Goal: Information Seeking & Learning: Learn about a topic

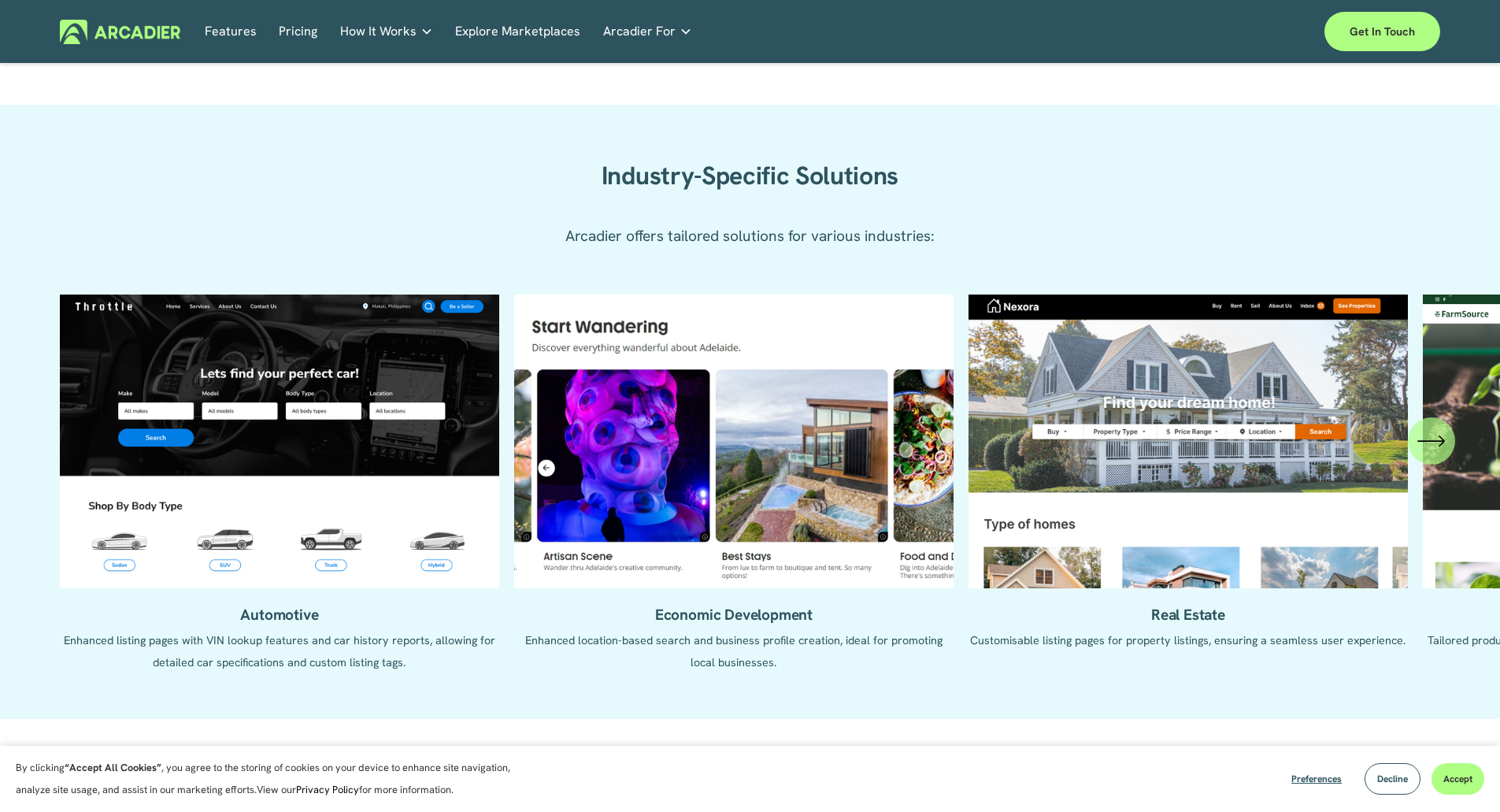
scroll to position [1425, 0]
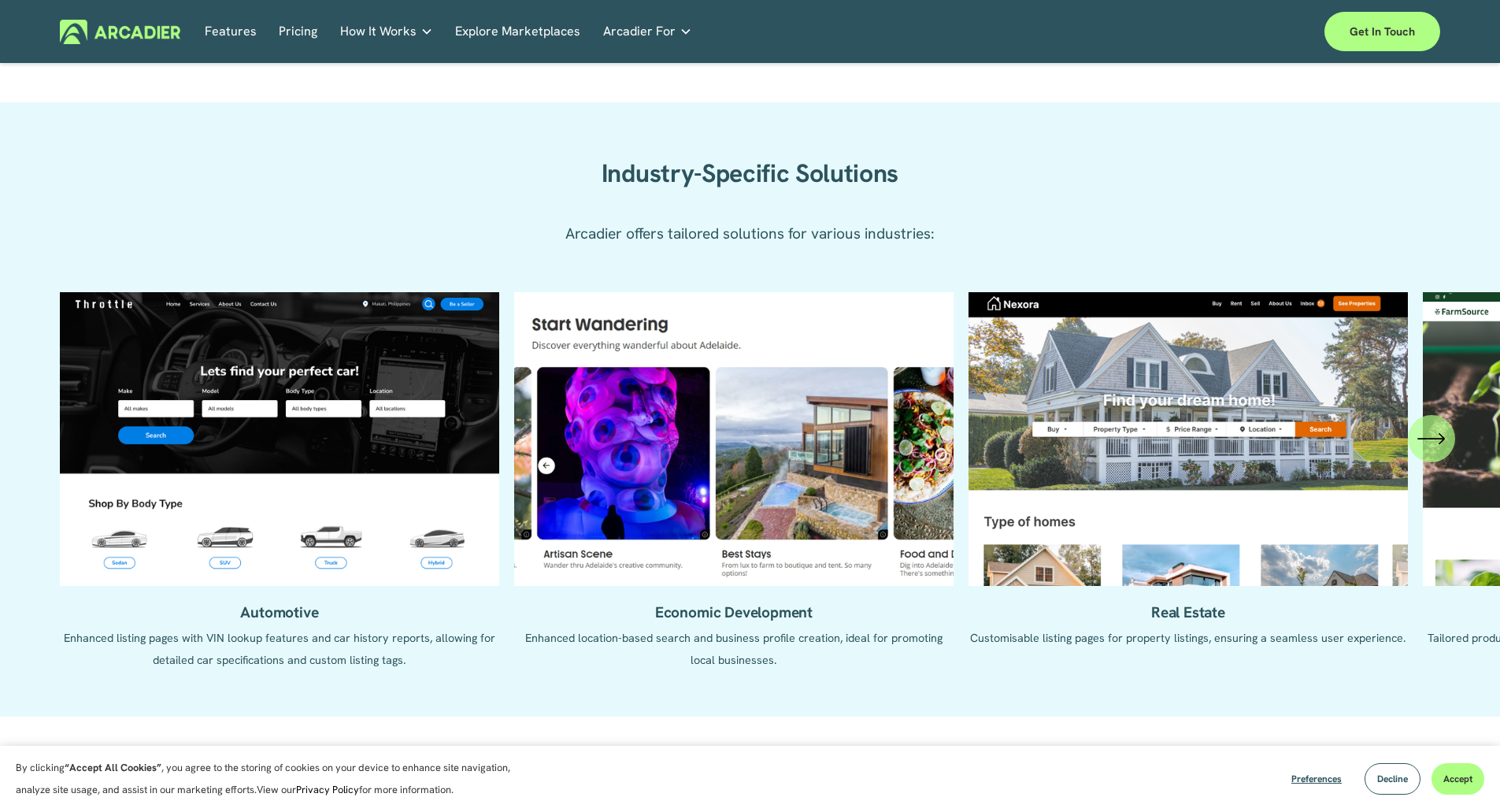
click at [385, 455] on ul "Automotive Enhanced listing pages with VIN lookup features and car history repo…" at bounding box center [750, 492] width 1381 height 401
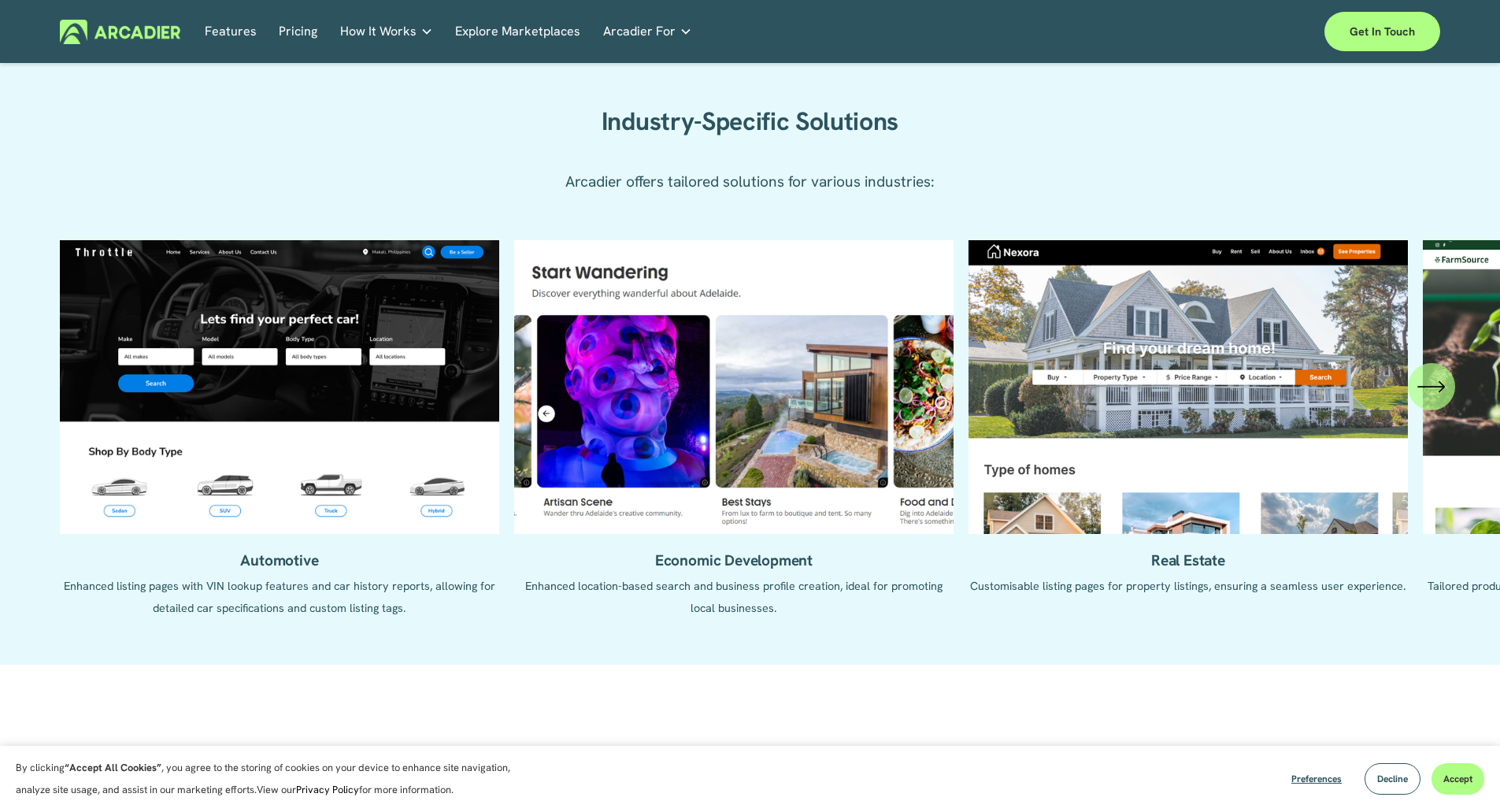
scroll to position [1478, 0]
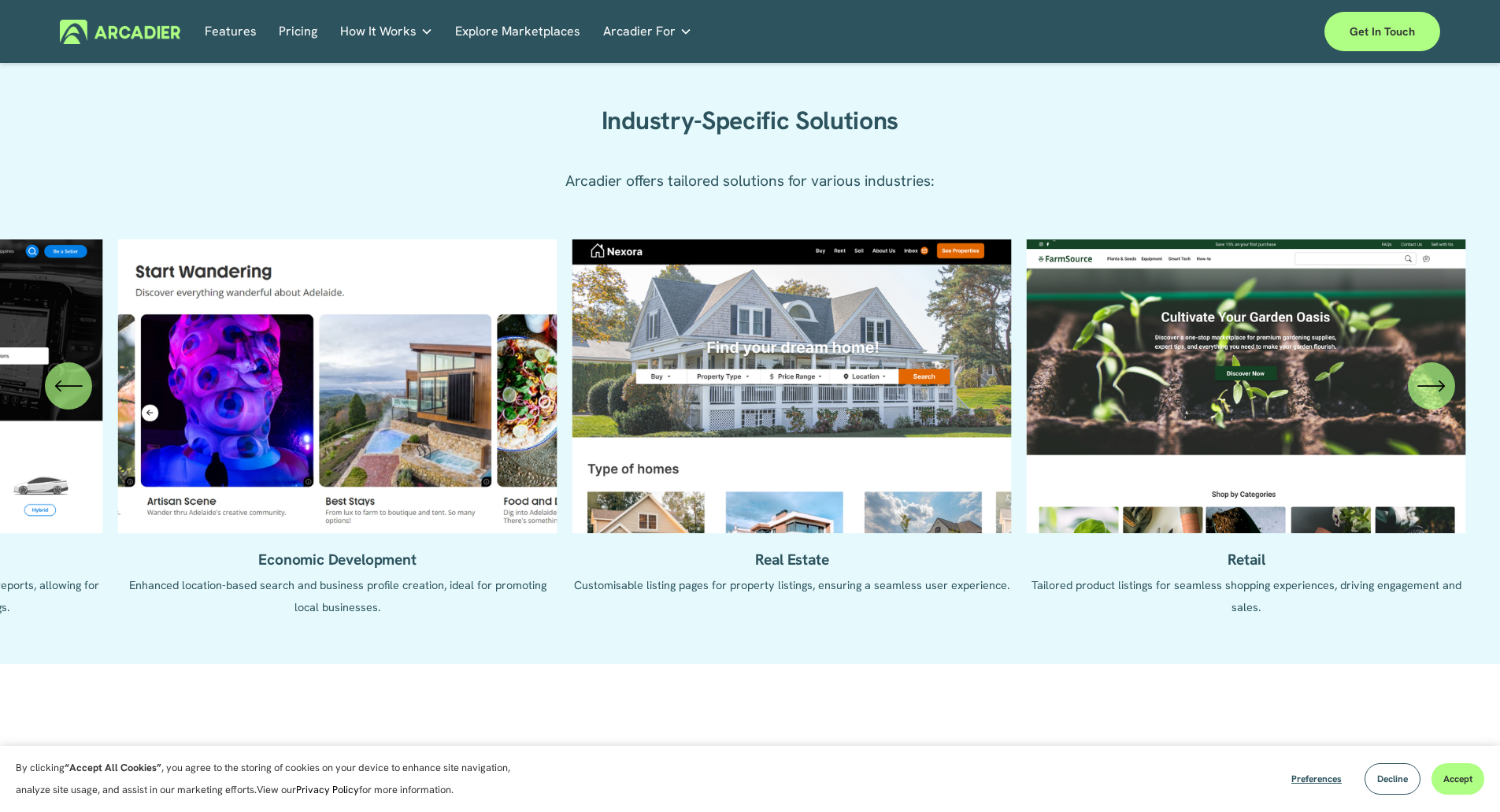
drag, startPoint x: 723, startPoint y: 486, endPoint x: 405, endPoint y: 508, distance: 318.8
click at [339, 496] on ul "Automotive Enhanced listing pages with VIN lookup features and car history repo…" at bounding box center [750, 439] width 1381 height 401
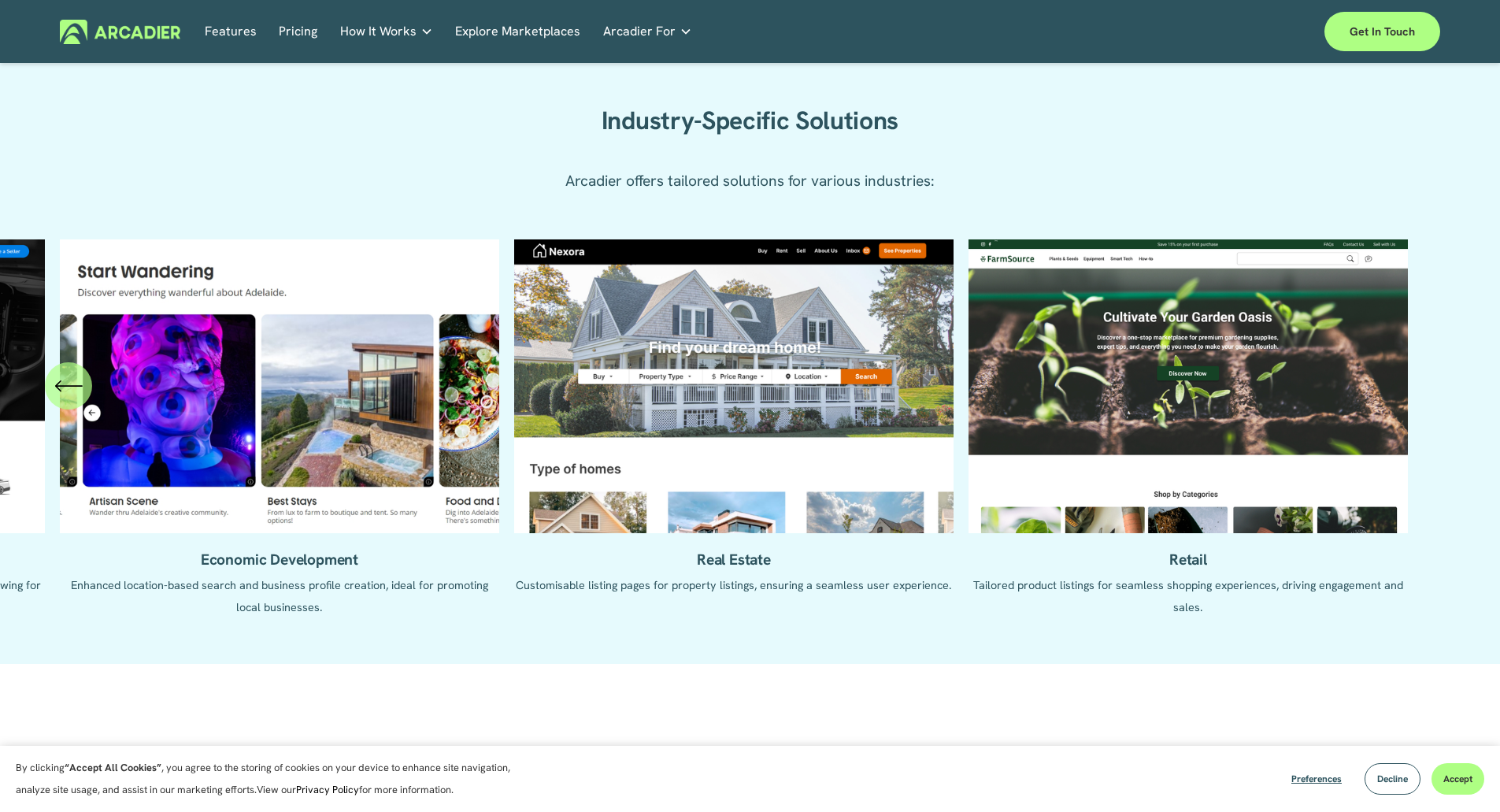
drag, startPoint x: 961, startPoint y: 451, endPoint x: 405, endPoint y: 428, distance: 556.5
click at [405, 428] on ul "Automotive Enhanced listing pages with VIN lookup features and car history repo…" at bounding box center [750, 439] width 1381 height 401
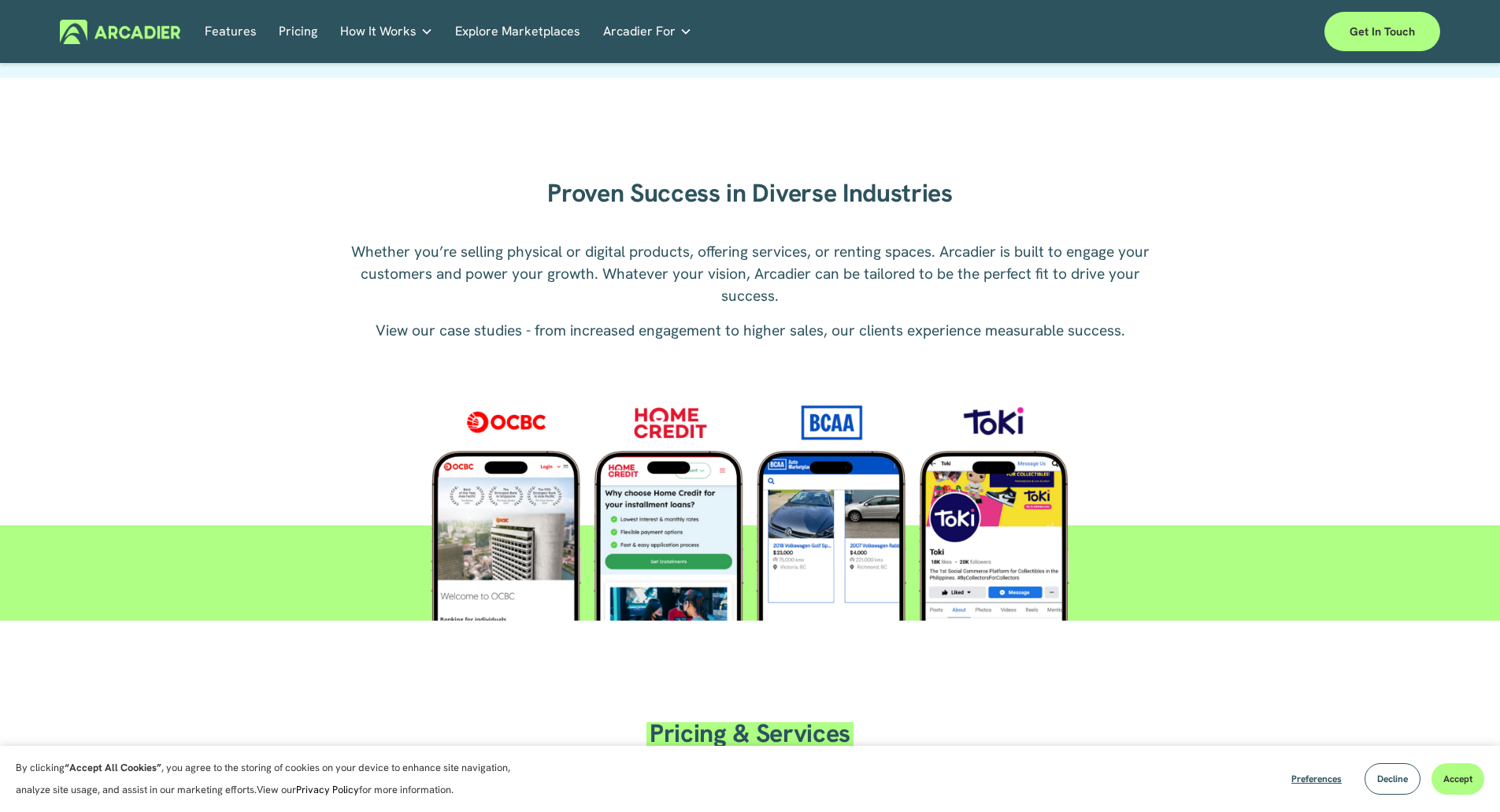
scroll to position [2064, 0]
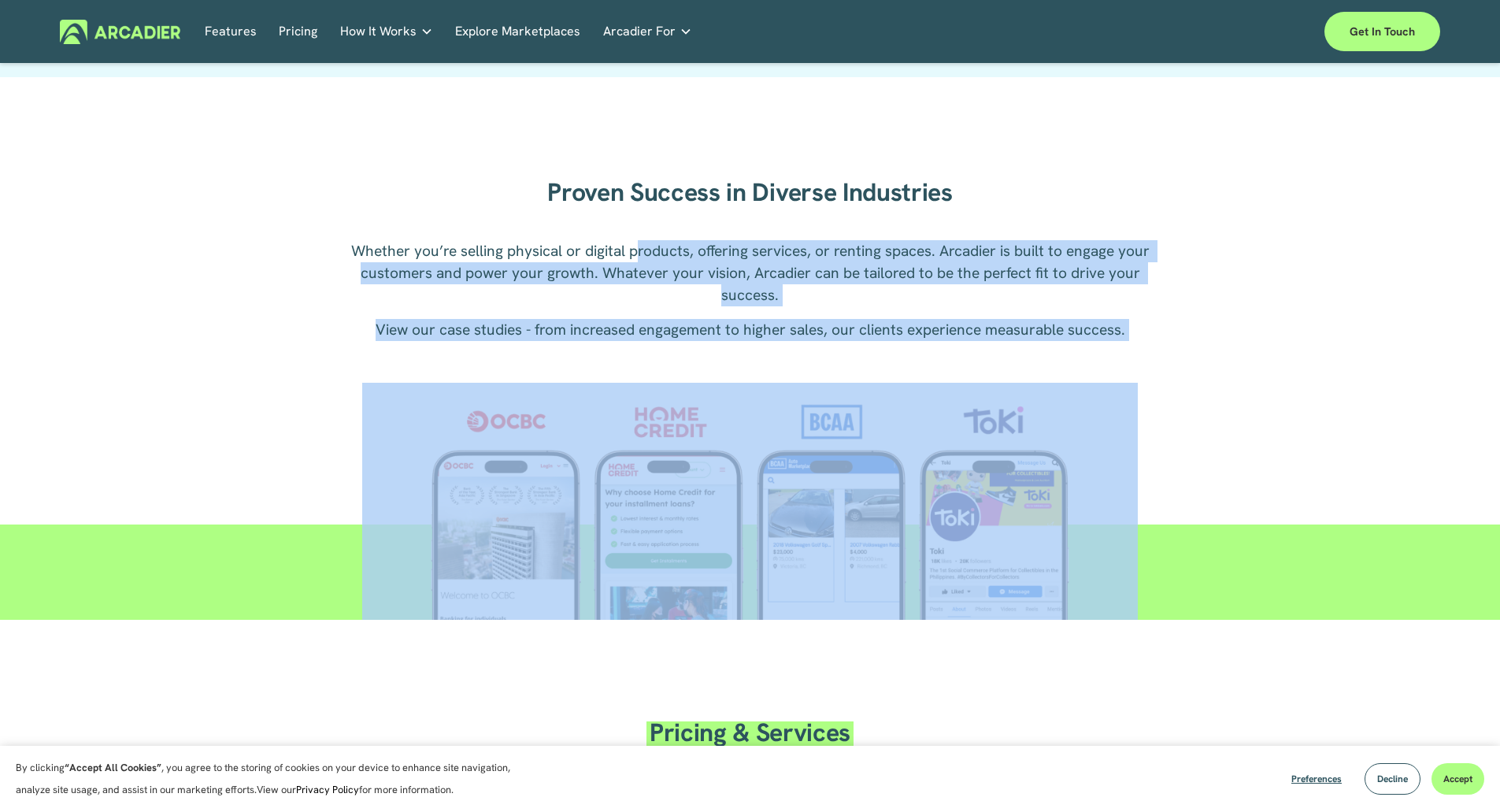
drag, startPoint x: 567, startPoint y: 375, endPoint x: 617, endPoint y: 293, distance: 96.0
click at [641, 250] on div "Proven Success in Diverse Industries Whether you’re selling physical or digital…" at bounding box center [750, 371] width 1500 height 498
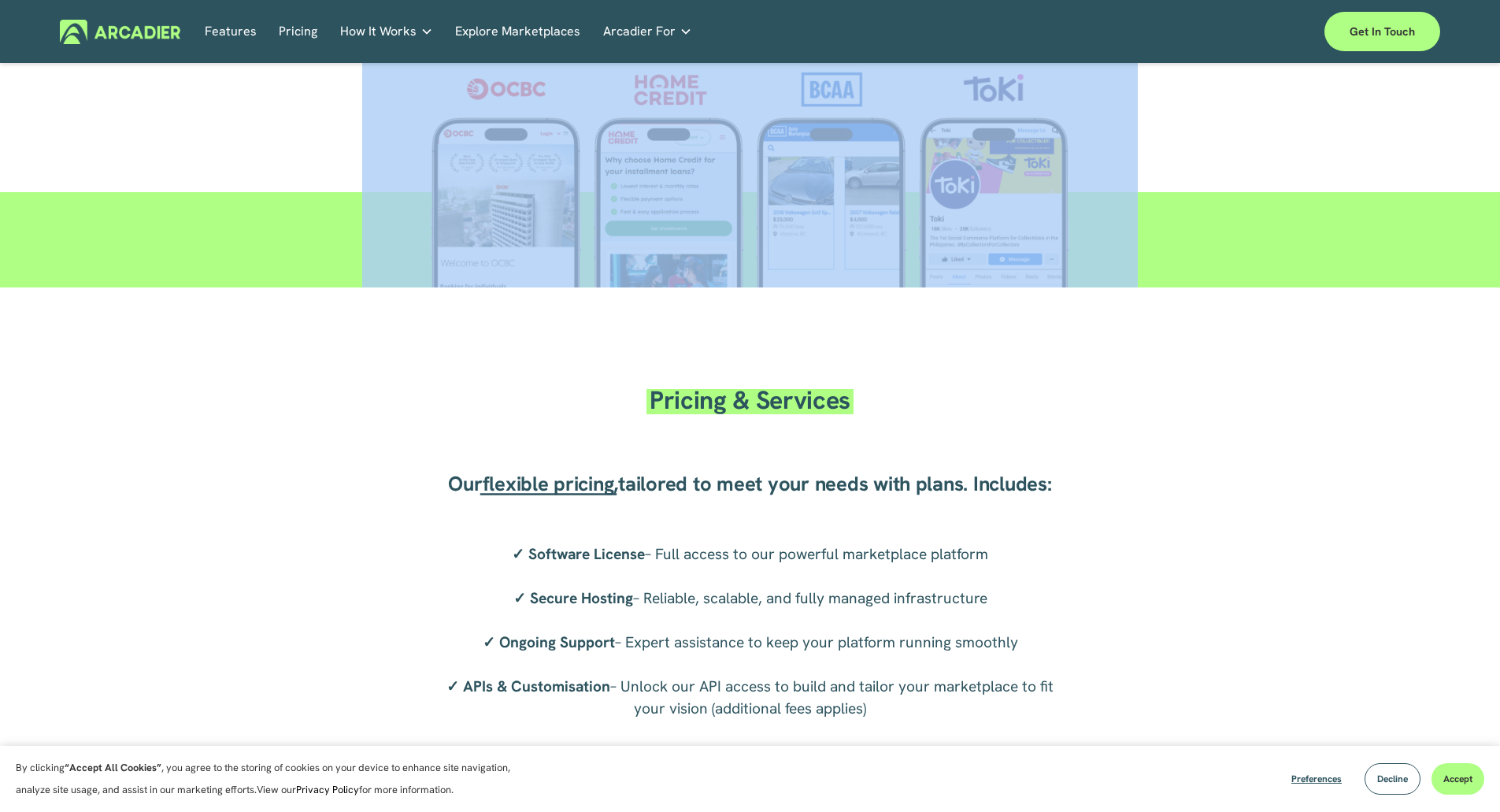
scroll to position [2534, 0]
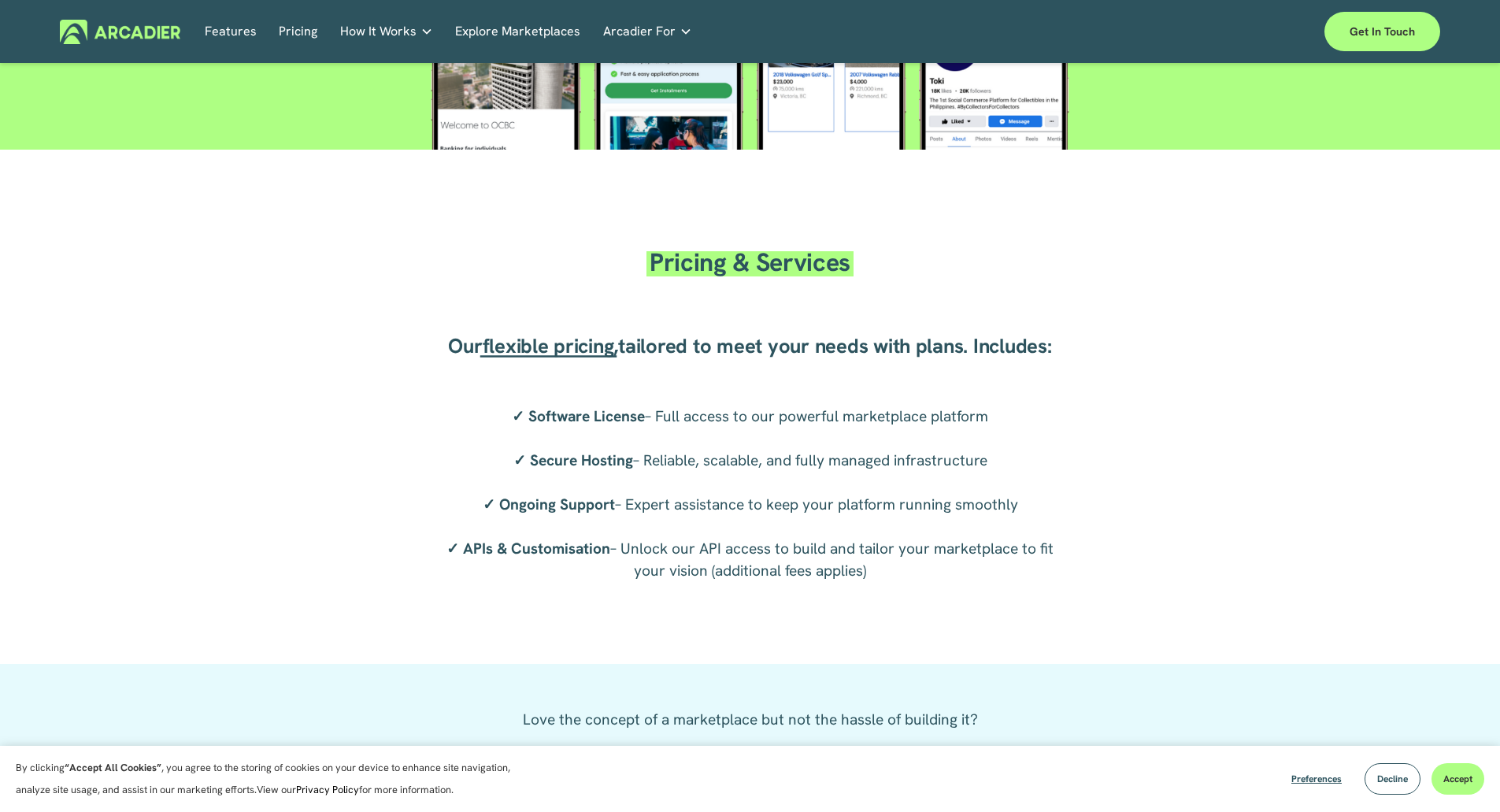
click at [637, 425] on strong "Software License" at bounding box center [586, 416] width 116 height 20
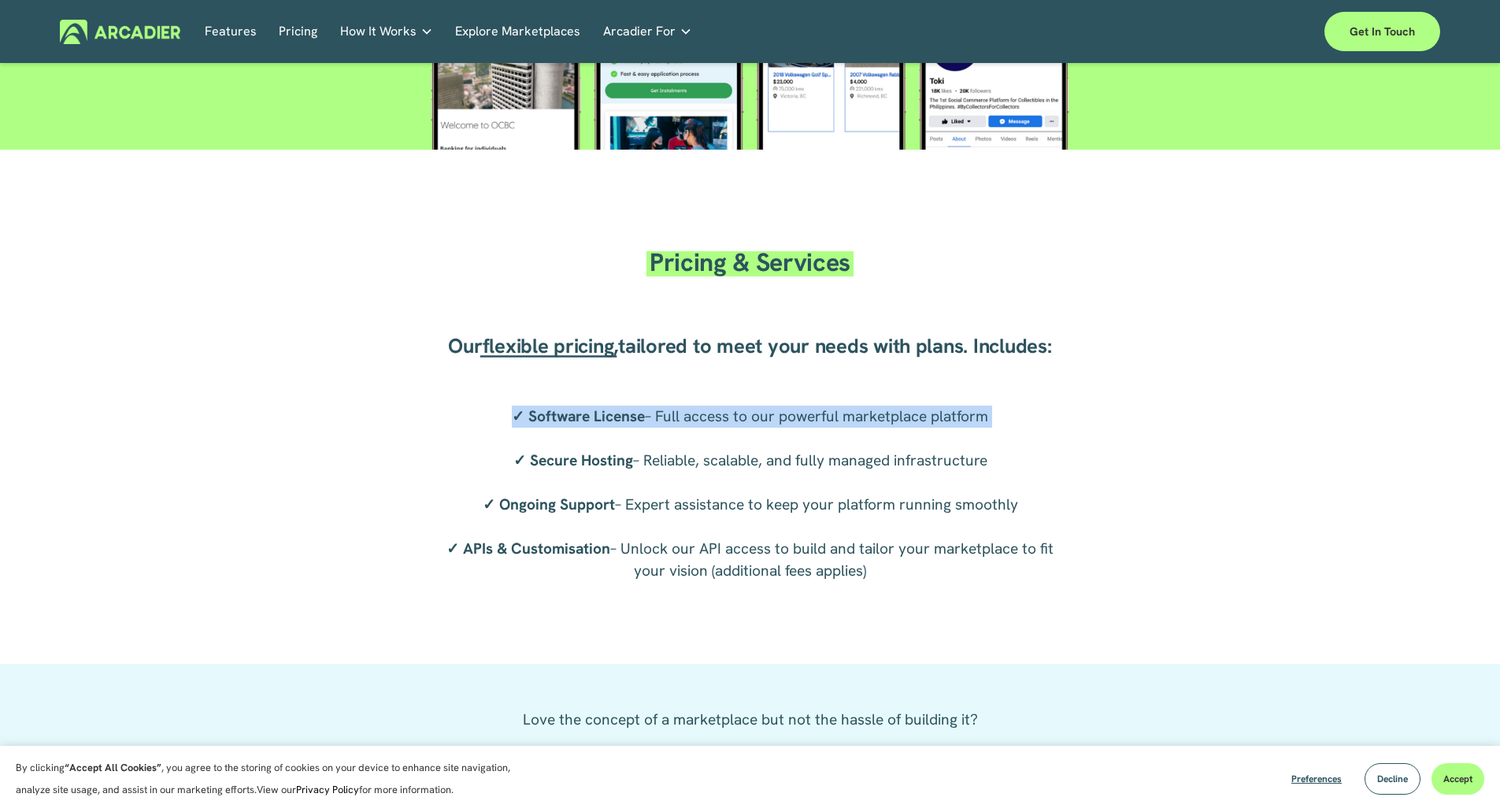
click at [637, 425] on strong "Software License" at bounding box center [586, 416] width 116 height 20
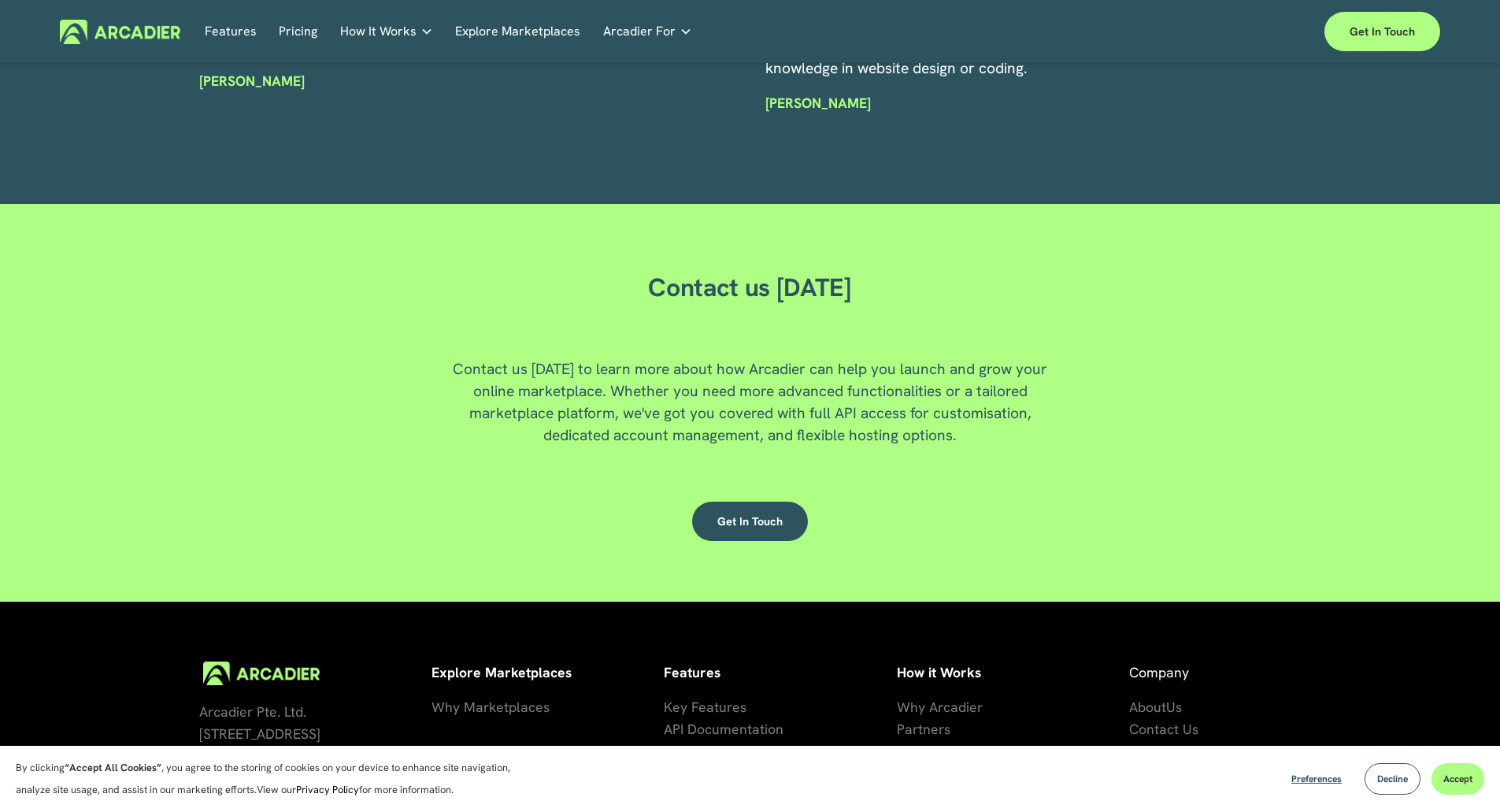
scroll to position [4189, 0]
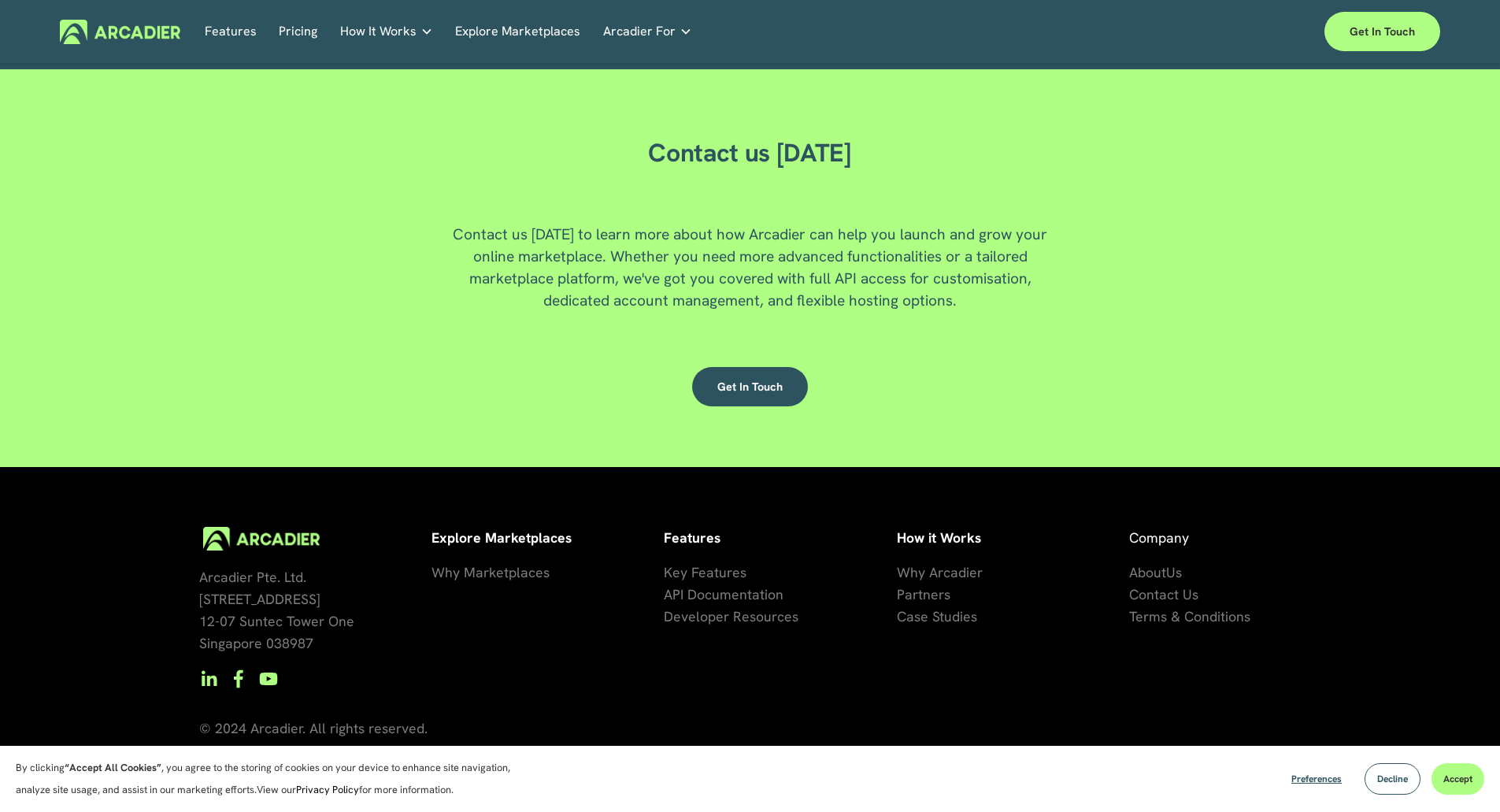
click at [1150, 566] on span "About" at bounding box center [1148, 572] width 37 height 19
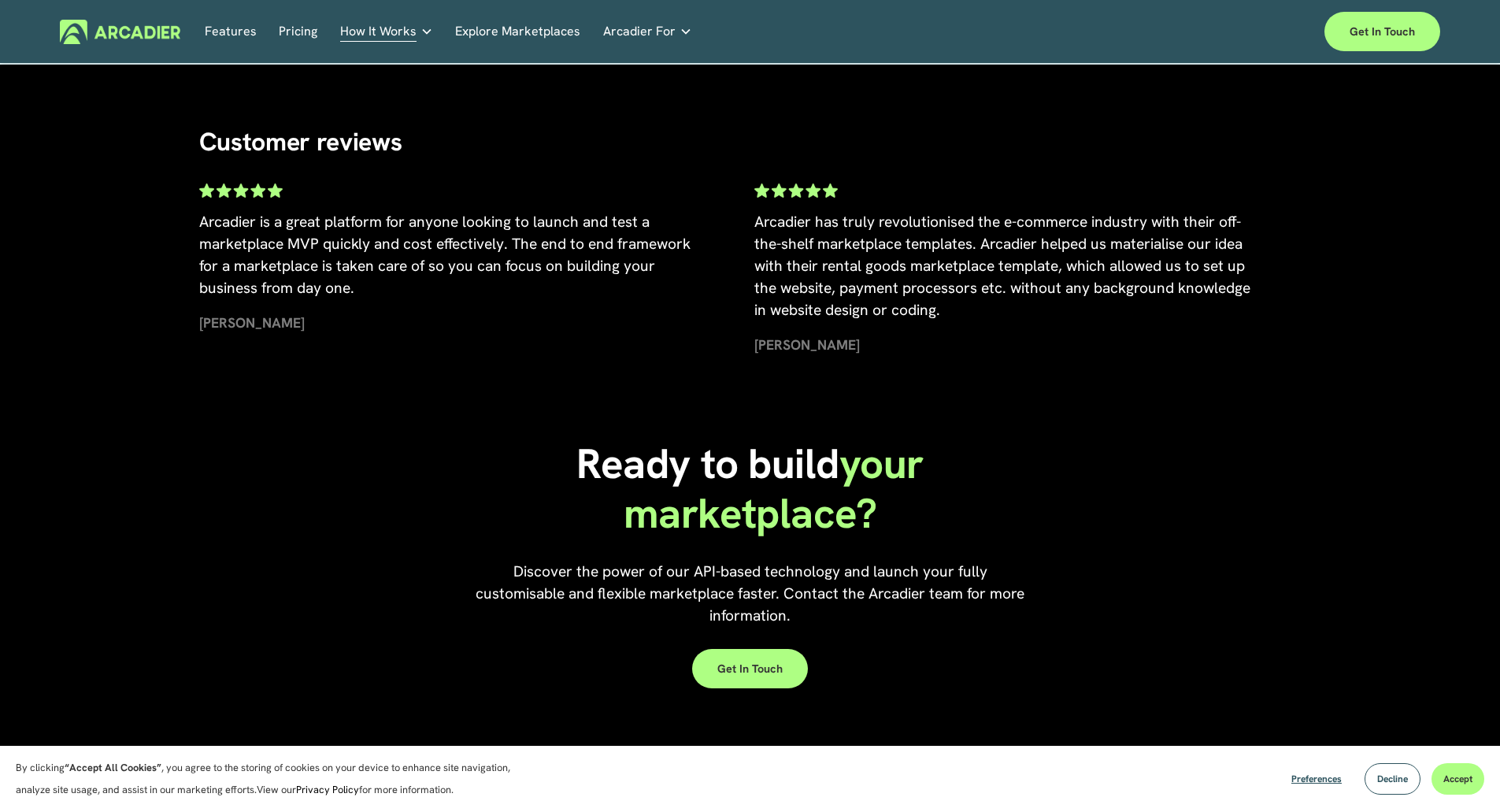
scroll to position [3551, 0]
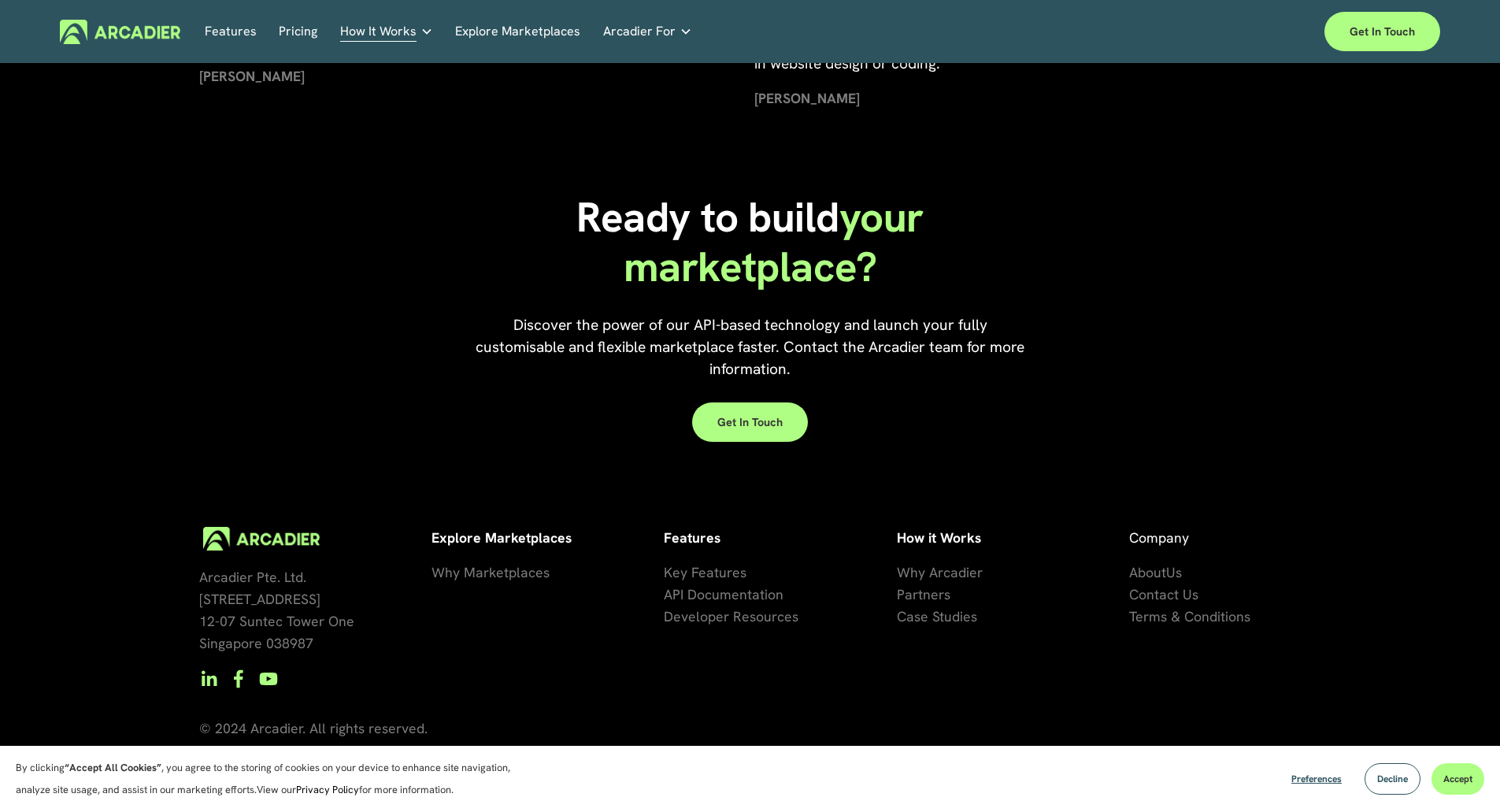
click at [505, 580] on span "Why Marketplaces" at bounding box center [490, 572] width 118 height 19
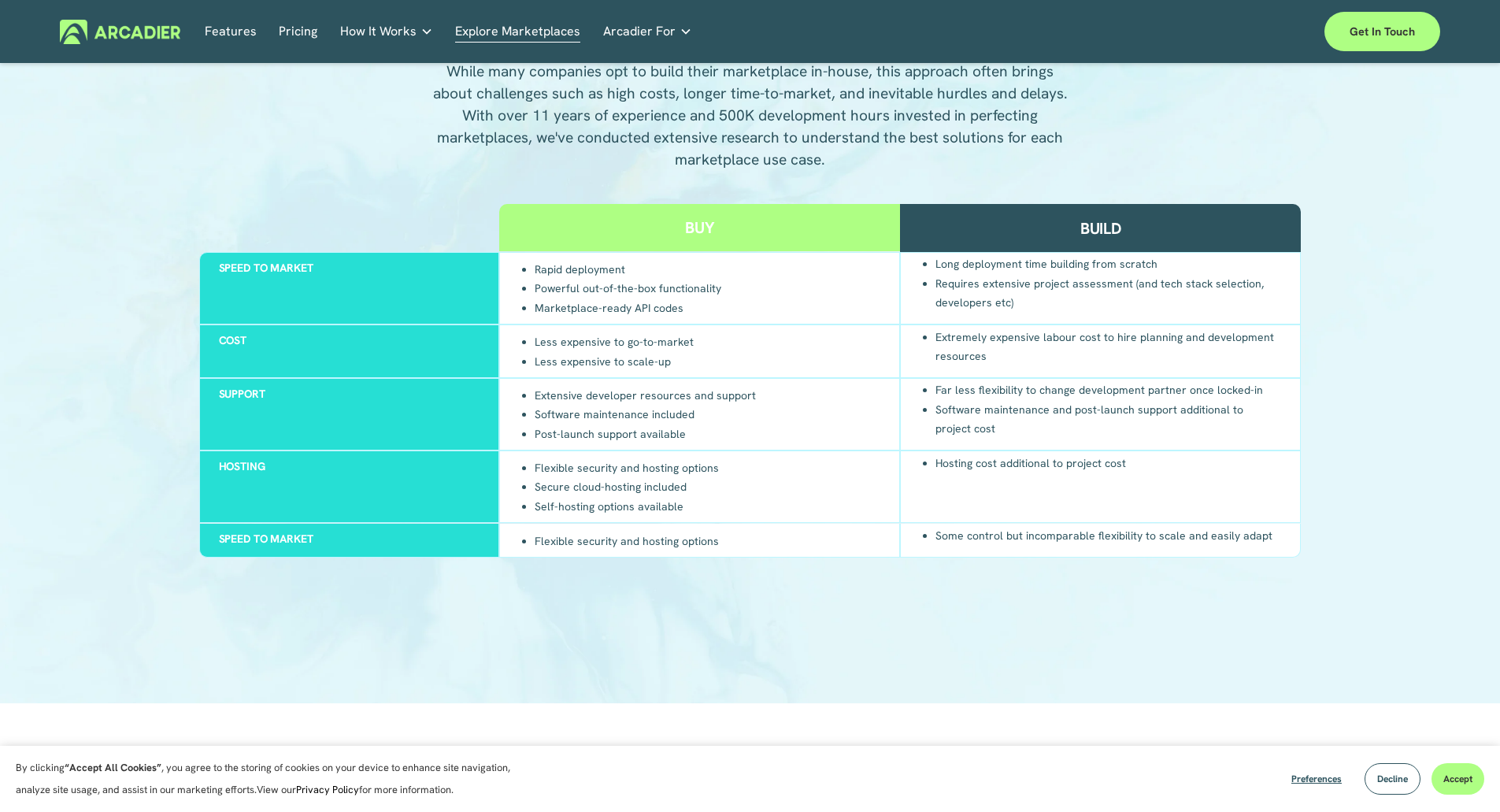
scroll to position [1227, 0]
